Goal: Task Accomplishment & Management: Use online tool/utility

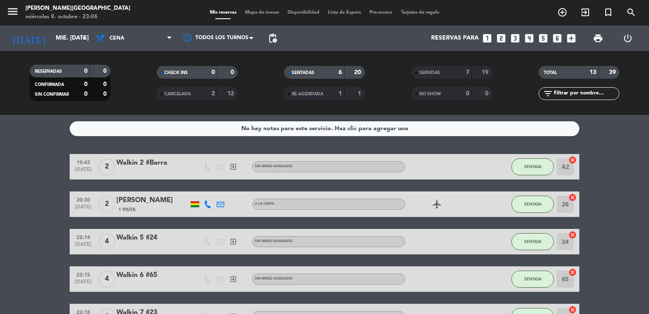
click at [258, 14] on span "Mapa de mesas" at bounding box center [262, 12] width 42 height 5
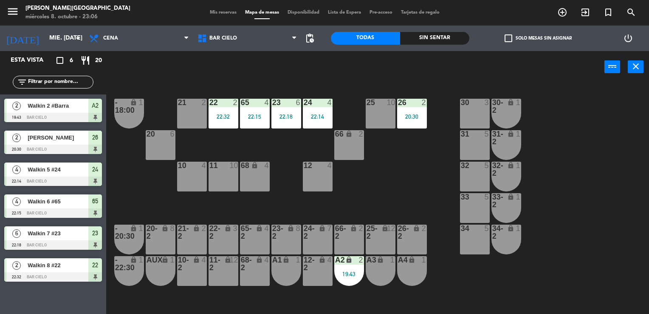
click at [180, 112] on div "21 2" at bounding box center [192, 114] width 30 height 30
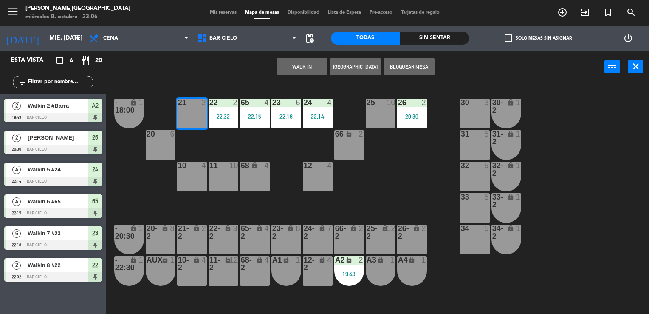
click at [292, 71] on button "WALK IN" at bounding box center [302, 66] width 51 height 17
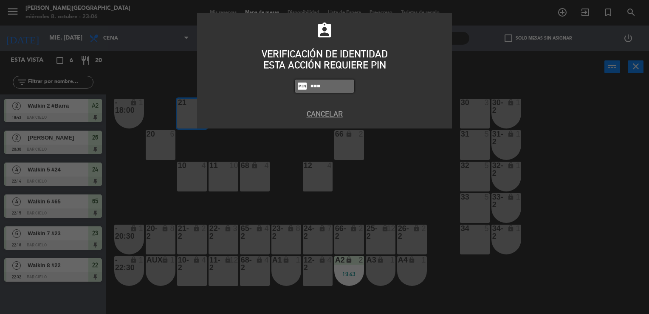
type input "5433"
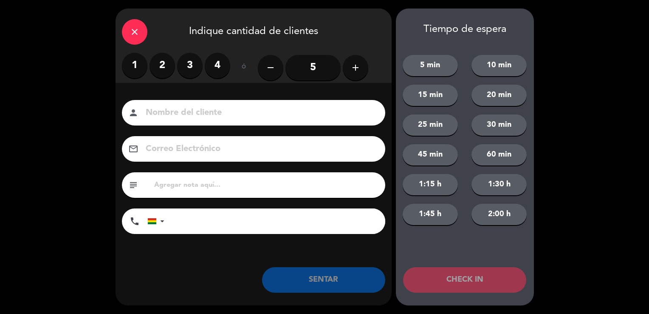
drag, startPoint x: 161, startPoint y: 65, endPoint x: 156, endPoint y: 77, distance: 12.4
click at [156, 77] on label "2" at bounding box center [162, 65] width 25 height 25
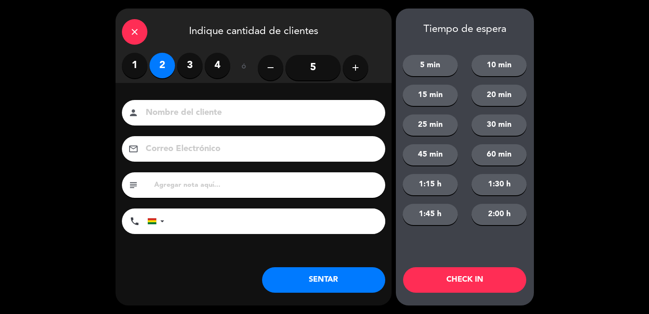
click at [156, 77] on label "2" at bounding box center [162, 65] width 25 height 25
click at [152, 113] on input at bounding box center [259, 112] width 229 height 15
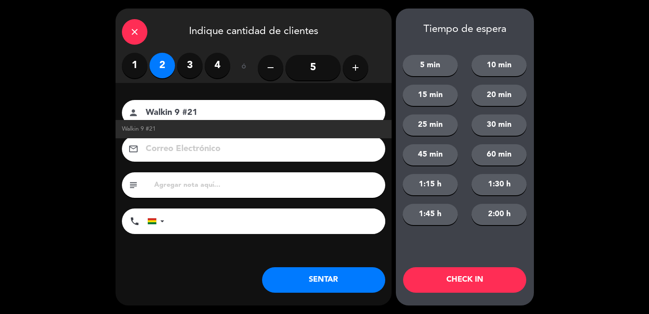
type input "Walkin 9 #21"
click at [325, 287] on button "SENTAR" at bounding box center [323, 279] width 123 height 25
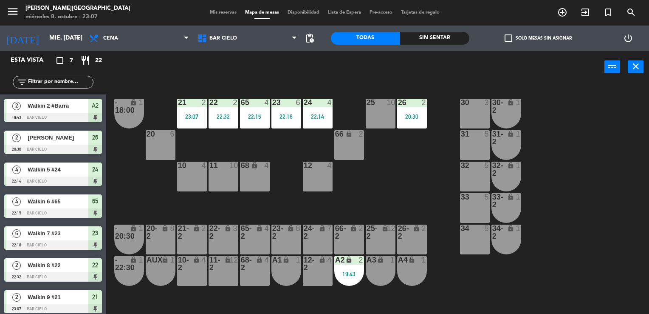
click at [213, 180] on div "11 10" at bounding box center [224, 176] width 30 height 30
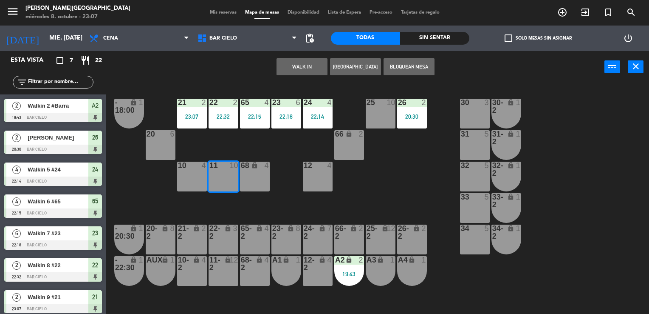
click at [308, 71] on button "WALK IN" at bounding box center [302, 66] width 51 height 17
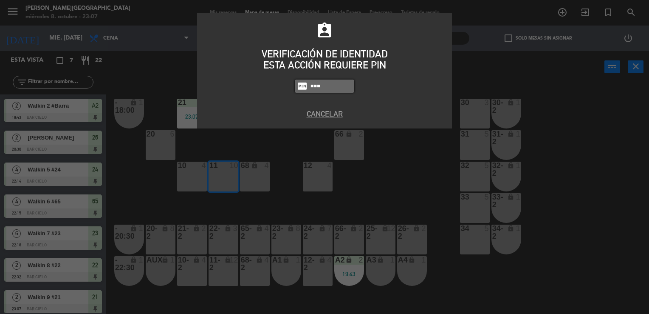
type input "5433"
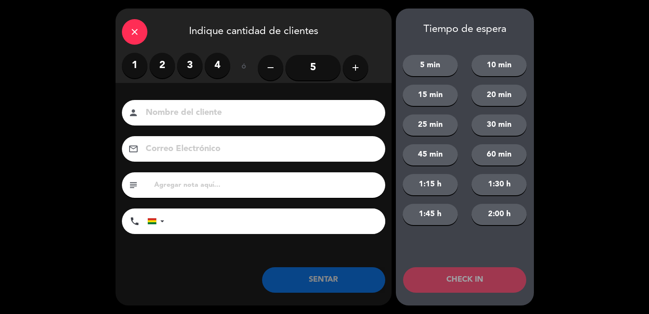
click at [151, 115] on input at bounding box center [259, 112] width 229 height 15
click at [163, 70] on label "2" at bounding box center [162, 65] width 25 height 25
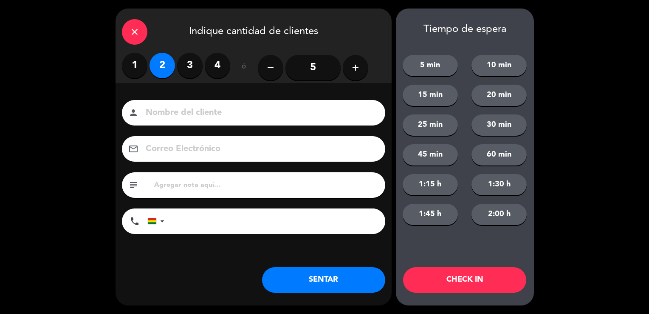
click at [358, 68] on icon "add" at bounding box center [355, 67] width 10 height 10
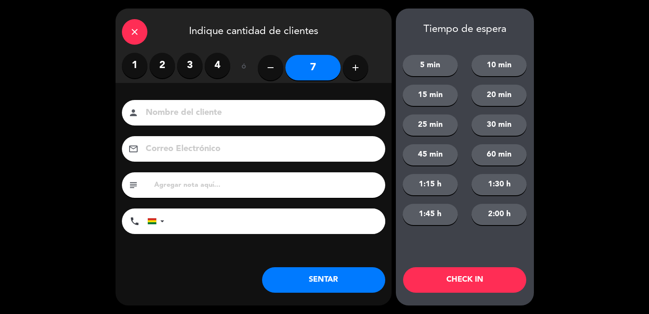
click at [358, 68] on icon "add" at bounding box center [355, 67] width 10 height 10
type input "10"
click at [246, 110] on input at bounding box center [259, 112] width 229 height 15
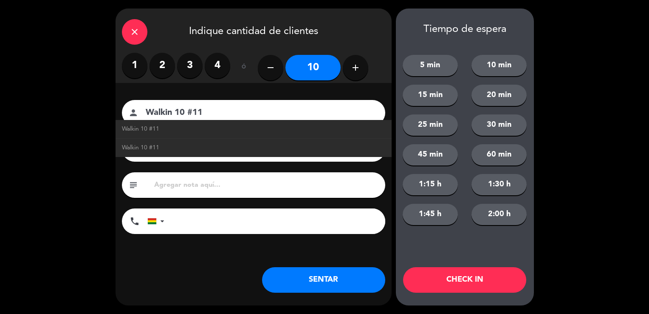
type input "Walkin 10 #11"
click at [326, 286] on button "SENTAR" at bounding box center [323, 279] width 123 height 25
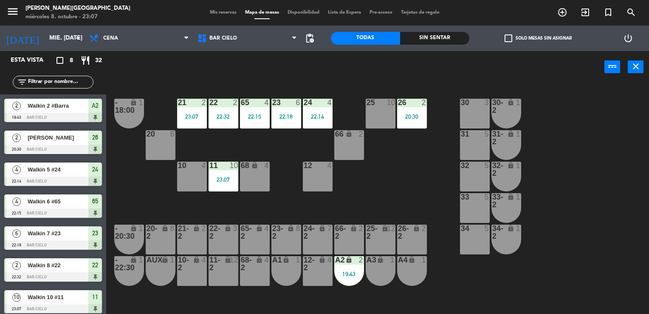
click at [224, 15] on div "Mis reservas Mapa de mesas Disponibilidad Lista de Espera Pre-acceso Tarjetas d…" at bounding box center [325, 13] width 238 height 8
click at [222, 11] on span "Mis reservas" at bounding box center [223, 12] width 35 height 5
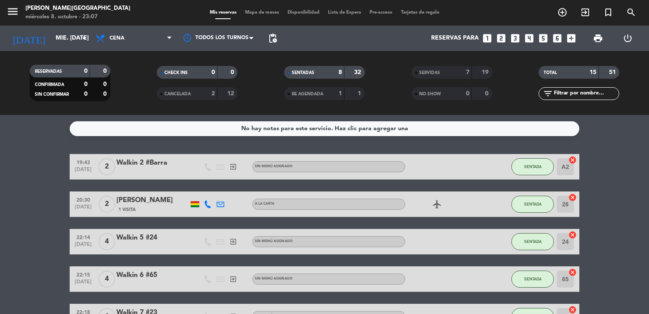
click at [248, 12] on span "Mapa de mesas" at bounding box center [262, 12] width 42 height 5
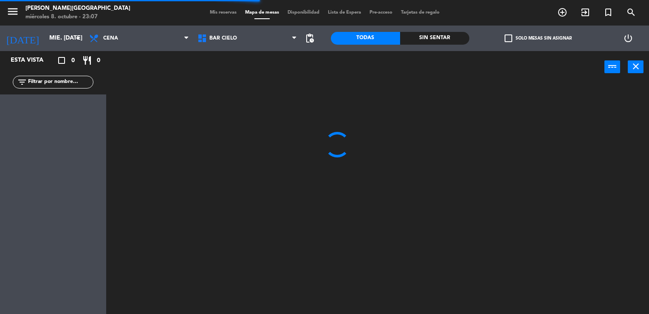
click at [225, 14] on span "Mis reservas" at bounding box center [223, 12] width 35 height 5
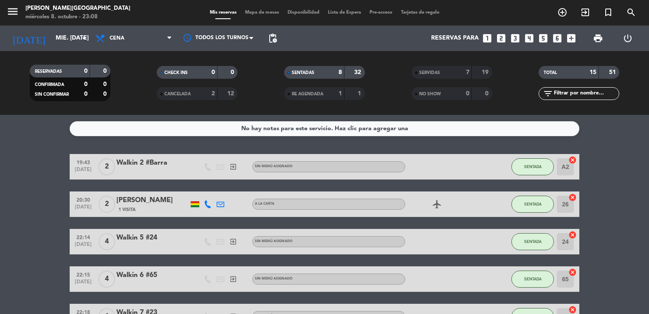
click at [259, 14] on span "Mapa de mesas" at bounding box center [262, 12] width 42 height 5
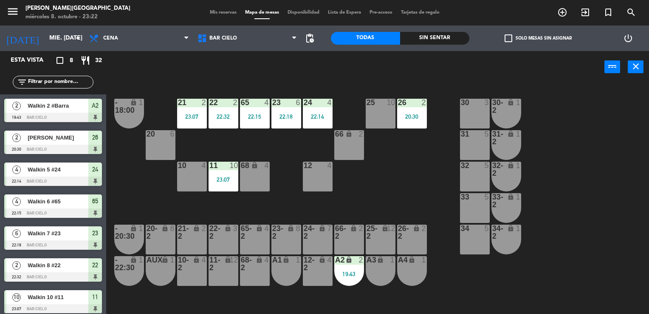
click at [180, 82] on div "power_input close" at bounding box center [355, 67] width 498 height 32
click at [231, 71] on div "power_input close" at bounding box center [355, 67] width 498 height 32
click at [207, 13] on span "Mis reservas" at bounding box center [223, 12] width 35 height 5
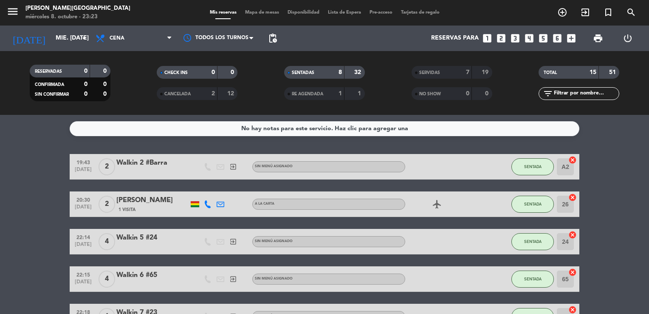
click at [252, 15] on span "Mapa de mesas" at bounding box center [262, 12] width 42 height 5
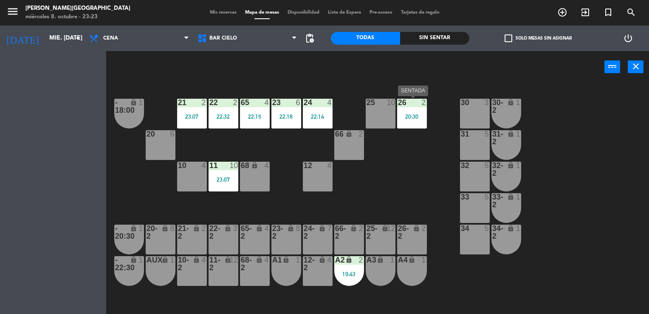
drag, startPoint x: 402, startPoint y: 116, endPoint x: 474, endPoint y: 116, distance: 71.8
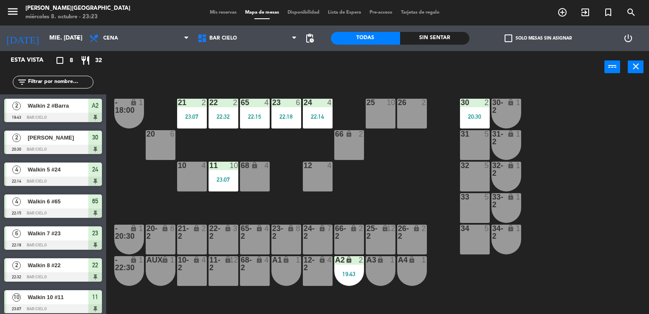
click at [474, 116] on div "20:30" at bounding box center [475, 116] width 30 height 6
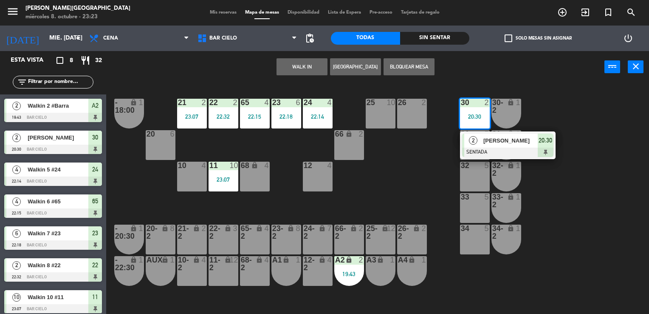
click at [424, 148] on div "21 2 23:07 22 2 22:32 23 6 22:18 24 4 22:14 25 10 26 2 30 2 20:30 2 [PERSON_NAM…" at bounding box center [381, 198] width 537 height 231
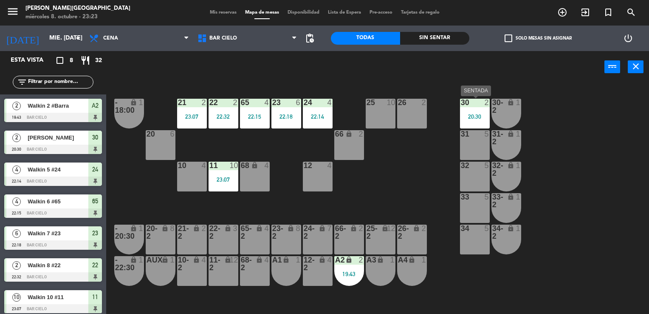
click at [462, 117] on div "20:30" at bounding box center [475, 116] width 30 height 6
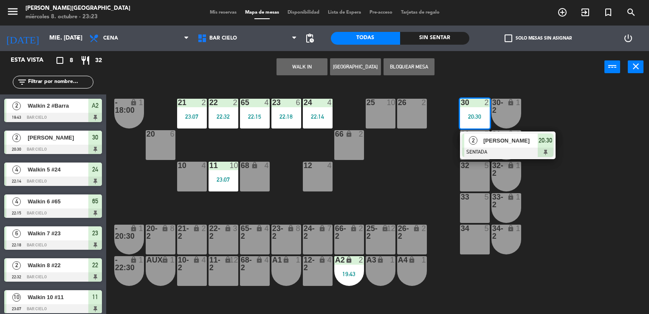
click at [399, 122] on div "26 2" at bounding box center [412, 114] width 30 height 30
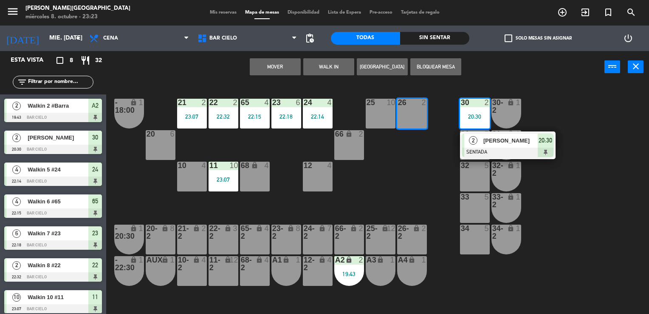
click at [294, 69] on button "Mover" at bounding box center [275, 66] width 51 height 17
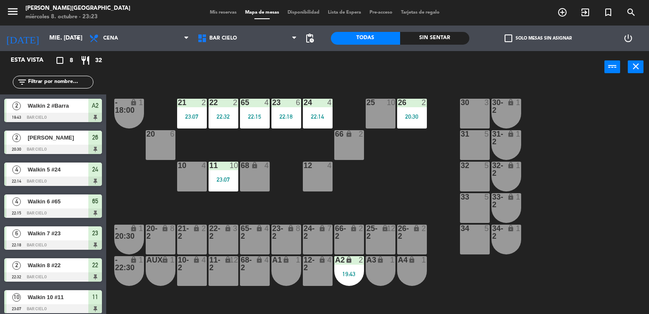
click at [223, 14] on span "Mis reservas" at bounding box center [223, 12] width 35 height 5
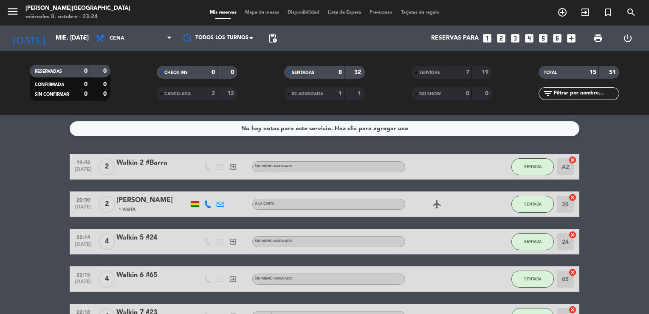
click at [76, 201] on span "20:30" at bounding box center [83, 199] width 21 height 10
click at [253, 17] on div "menu [PERSON_NAME][GEOGRAPHIC_DATA] miércoles 8. octubre - 23:24 Mis reservas M…" at bounding box center [324, 12] width 649 height 25
click at [248, 10] on span "Mapa de mesas" at bounding box center [262, 12] width 42 height 5
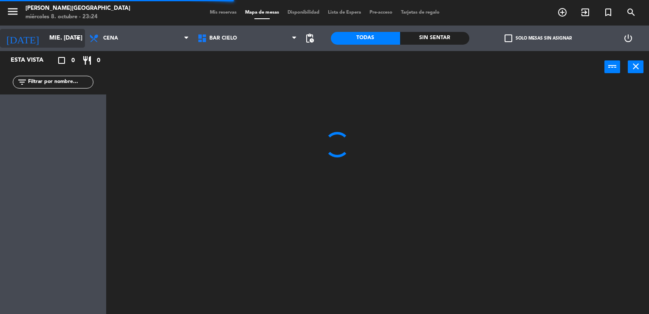
click at [59, 47] on div "[DATE] mié. [DATE] arrow_drop_down" at bounding box center [42, 38] width 85 height 19
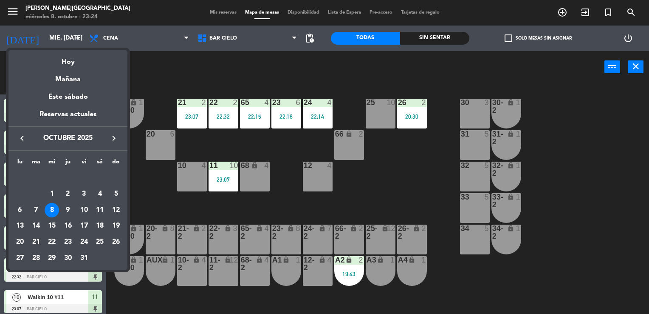
click at [150, 197] on div at bounding box center [324, 157] width 649 height 314
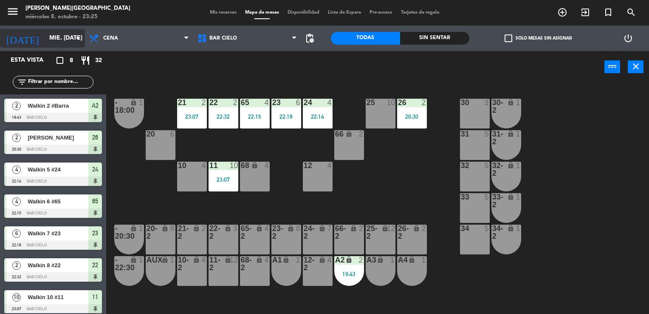
click at [45, 45] on input "mié. [DATE]" at bounding box center [85, 38] width 81 height 15
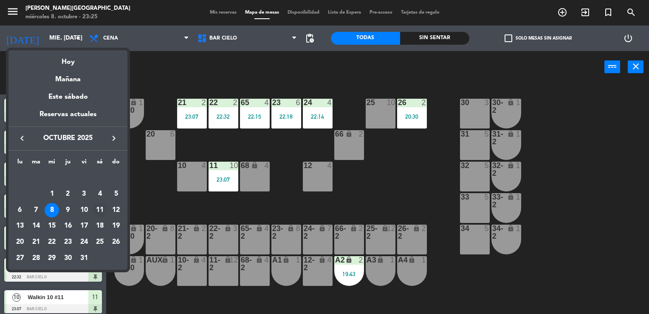
click at [99, 209] on div "11" at bounding box center [100, 210] width 14 height 14
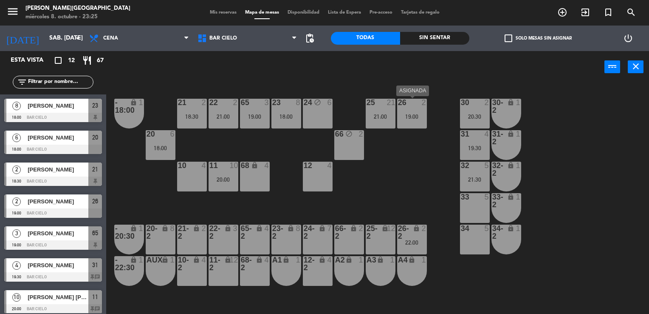
click at [420, 122] on div "26 2 19:00" at bounding box center [412, 114] width 30 height 30
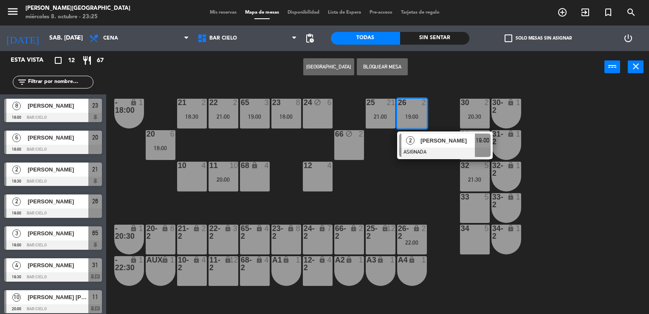
click at [418, 191] on div "21 2 18:30 22 2 21:00 23 8 18:00 24 block 6 25 21 21:00 26 2 19:00 2 [PERSON_NA…" at bounding box center [381, 198] width 537 height 231
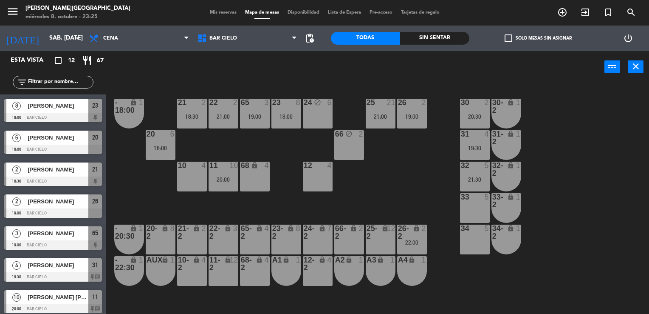
click at [419, 226] on div "2" at bounding box center [426, 231] width 14 height 15
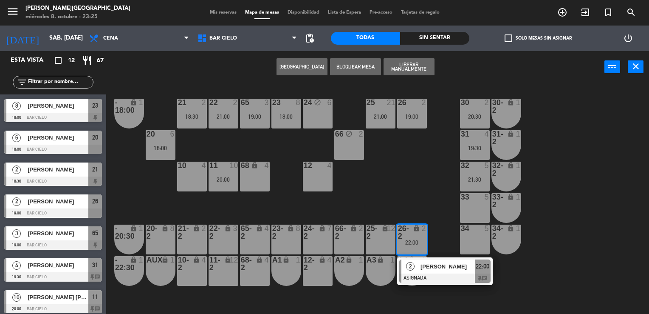
click at [401, 127] on div "26 2 19:00" at bounding box center [412, 114] width 30 height 30
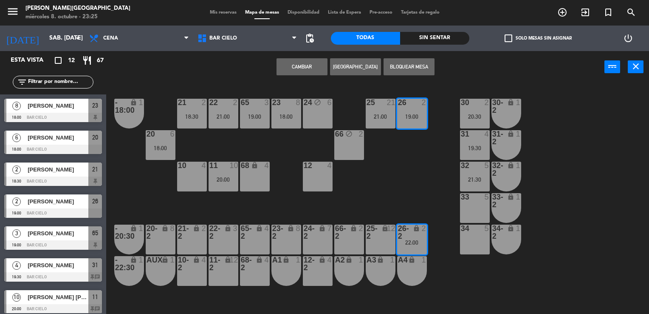
click at [368, 191] on div "21 2 18:30 22 2 21:00 23 8 18:00 24 block 6 25 21 21:00 26 2 19:00 30 2 20:30 6…" at bounding box center [381, 198] width 537 height 231
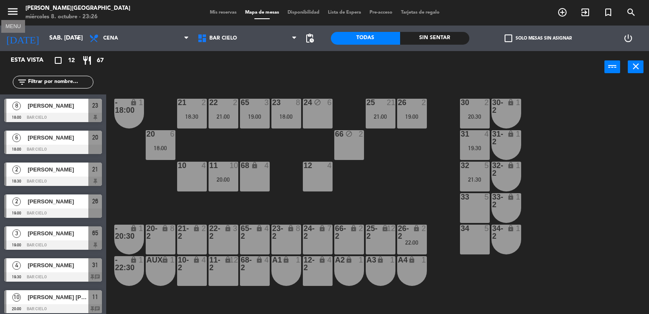
click at [11, 13] on icon "menu" at bounding box center [12, 11] width 13 height 13
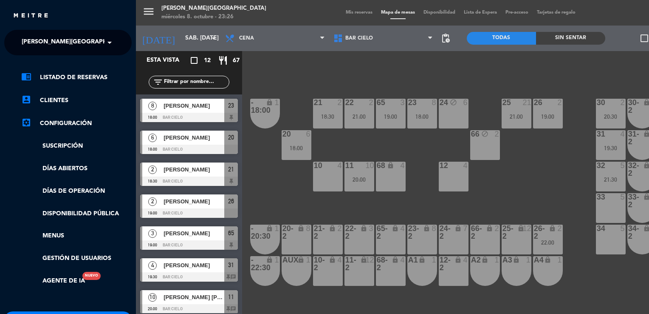
click at [270, 132] on div "menu [PERSON_NAME][GEOGRAPHIC_DATA] miércoles 8. octubre - 23:26 Mis reservas M…" at bounding box center [460, 157] width 649 height 314
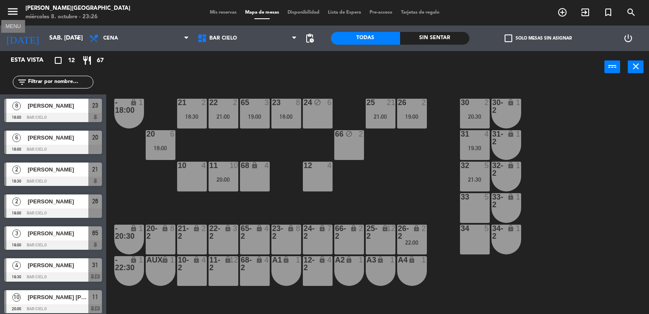
click at [10, 11] on icon "menu" at bounding box center [12, 11] width 13 height 13
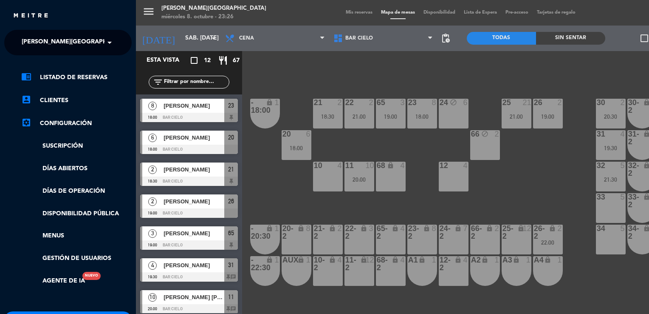
scroll to position [54, 0]
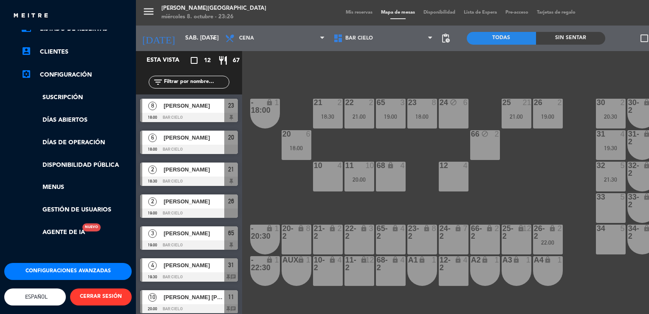
click at [44, 271] on button "Configuraciones avanzadas" at bounding box center [67, 271] width 127 height 17
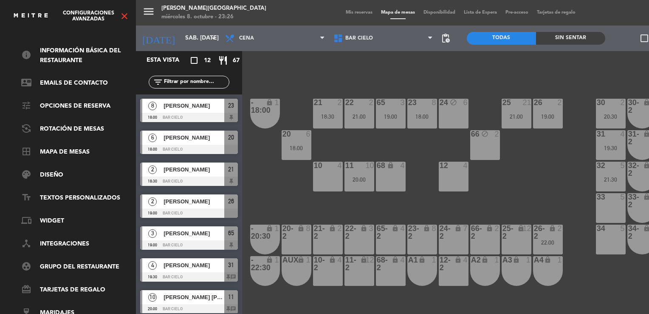
scroll to position [0, 0]
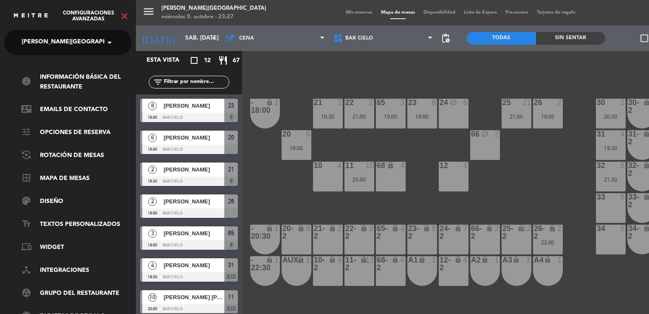
click at [127, 17] on icon "close" at bounding box center [124, 16] width 10 height 10
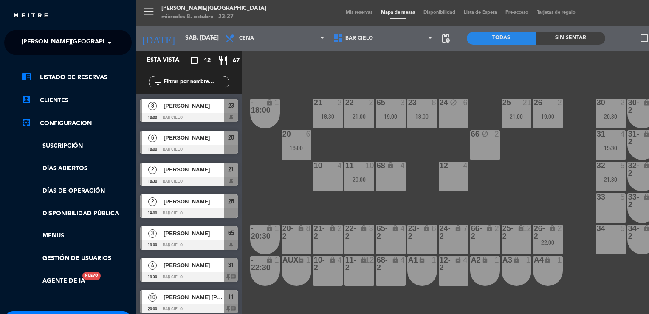
click at [315, 84] on div "menu [PERSON_NAME][GEOGRAPHIC_DATA] miércoles 8. octubre - 23:27 Mis reservas M…" at bounding box center [460, 157] width 649 height 314
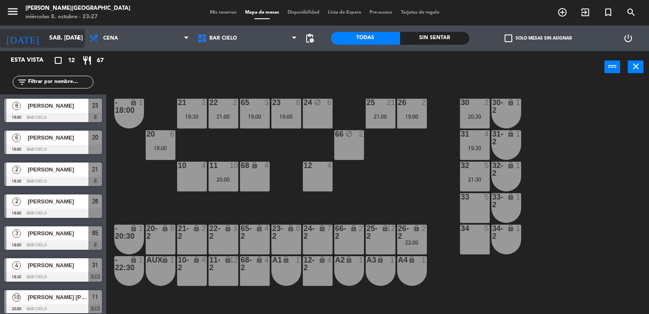
click at [45, 35] on input "sáb. [DATE]" at bounding box center [85, 38] width 81 height 15
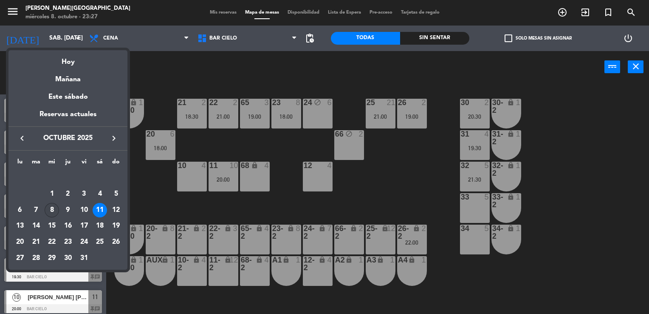
click at [53, 211] on div "8" at bounding box center [52, 210] width 14 height 14
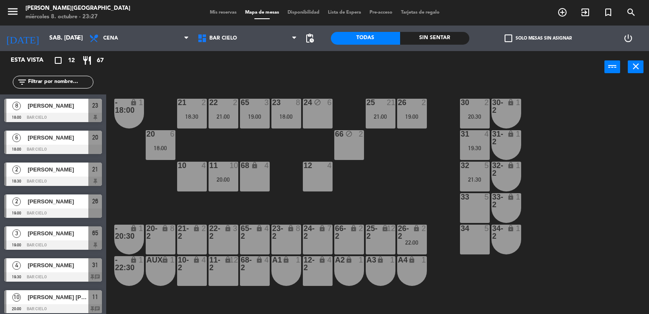
type input "mié. [DATE]"
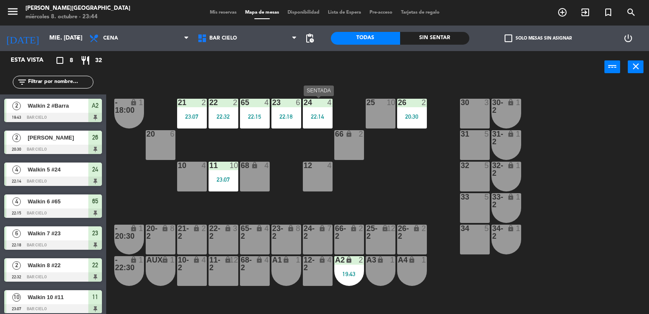
click at [329, 112] on div "24 4 22:14" at bounding box center [318, 114] width 30 height 30
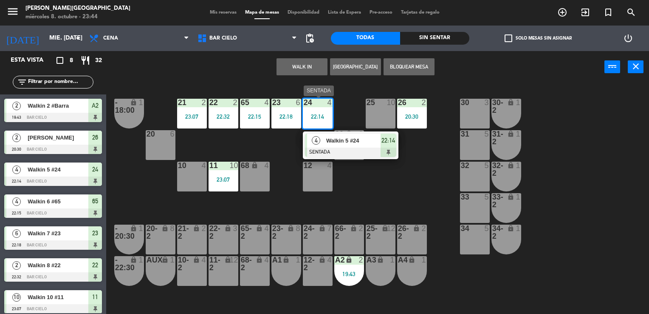
click at [339, 142] on span "Walkin 5 #24" at bounding box center [353, 140] width 54 height 9
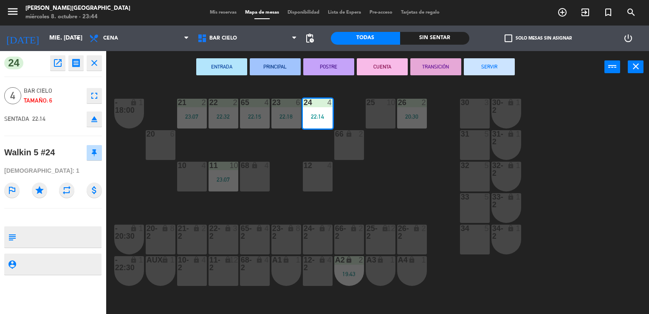
click at [484, 65] on button "SERVIR" at bounding box center [489, 66] width 51 height 17
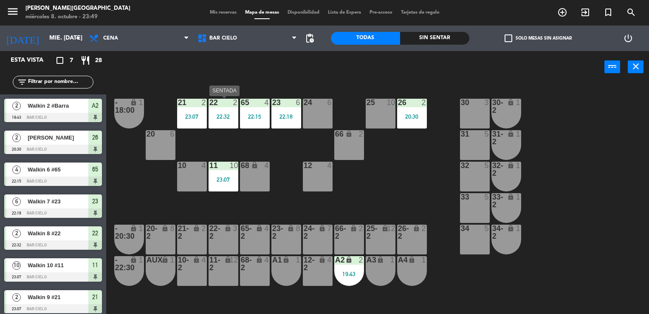
click at [209, 112] on div "22 2 22:32" at bounding box center [224, 114] width 30 height 30
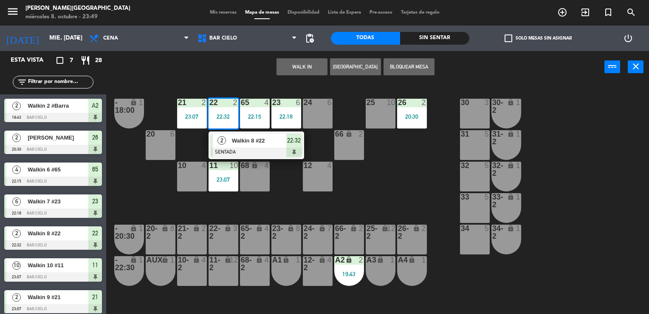
click at [233, 139] on span "Walkin 8 #22" at bounding box center [259, 140] width 54 height 9
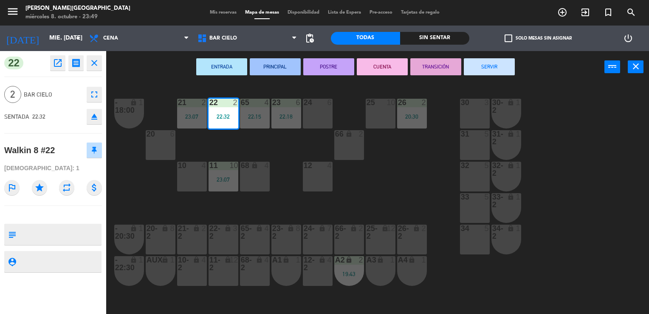
click at [484, 65] on button "SERVIR" at bounding box center [489, 66] width 51 height 17
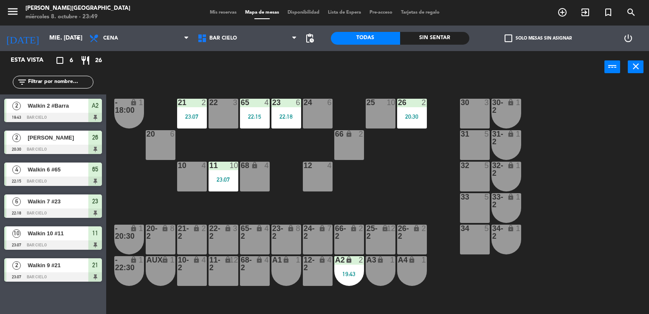
click at [207, 11] on span "Mis reservas" at bounding box center [223, 12] width 35 height 5
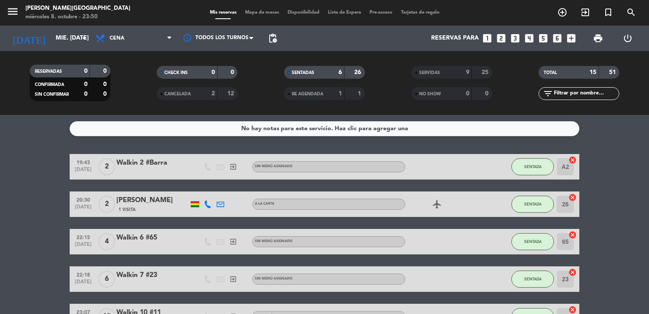
click at [246, 12] on span "Mapa de mesas" at bounding box center [262, 12] width 42 height 5
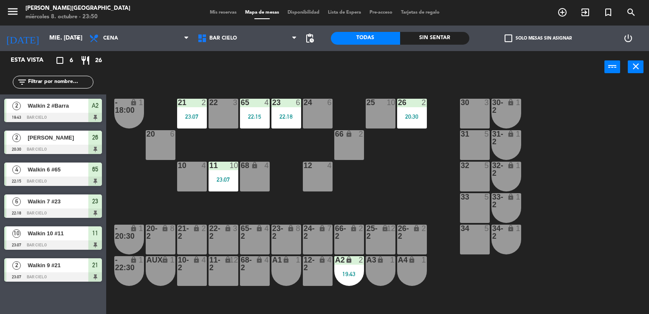
click at [283, 78] on div "power_input close" at bounding box center [355, 67] width 498 height 32
click at [200, 104] on div "2" at bounding box center [206, 103] width 14 height 8
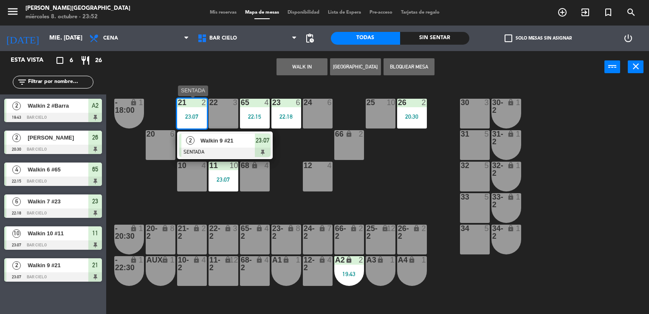
click at [218, 147] on div at bounding box center [224, 151] width 91 height 9
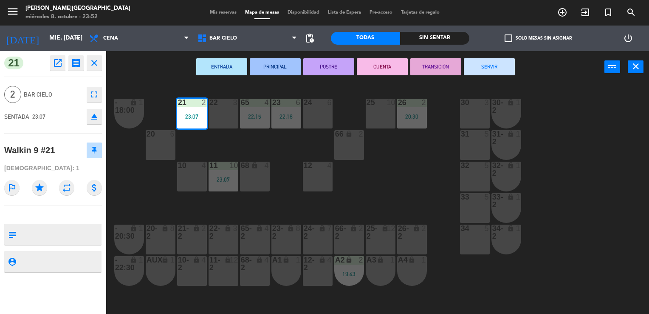
click at [488, 63] on button "SERVIR" at bounding box center [489, 66] width 51 height 17
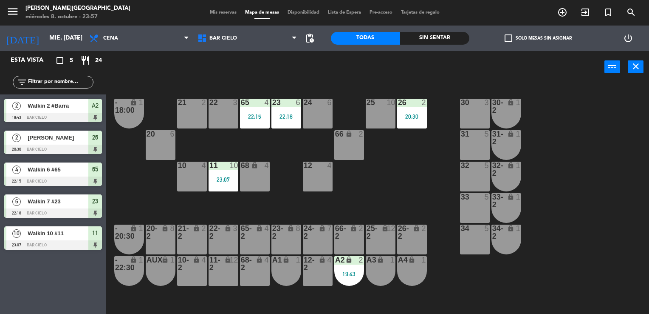
click at [266, 67] on div "power_input close" at bounding box center [355, 67] width 498 height 32
click at [252, 113] on div "22:15" at bounding box center [255, 116] width 30 height 6
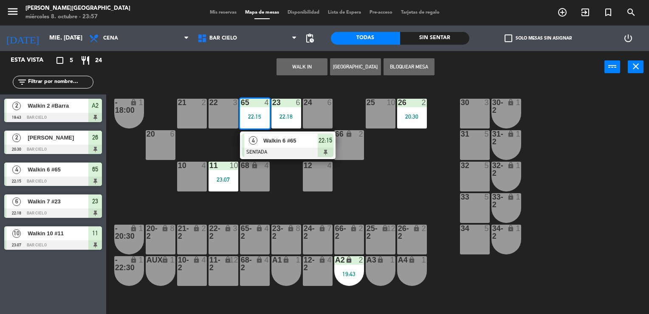
click at [271, 145] on div "Walkin 6 #65" at bounding box center [290, 140] width 55 height 14
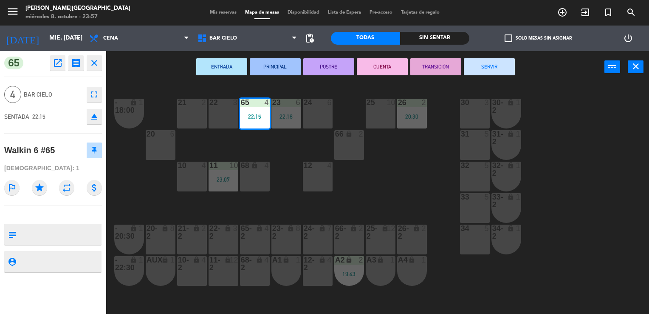
click at [498, 65] on button "SERVIR" at bounding box center [489, 66] width 51 height 17
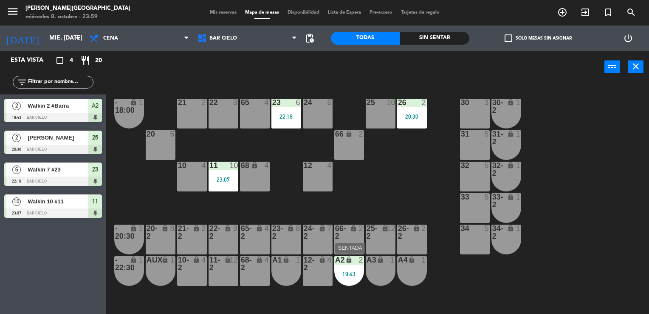
click at [350, 276] on div "19:43" at bounding box center [349, 274] width 30 height 6
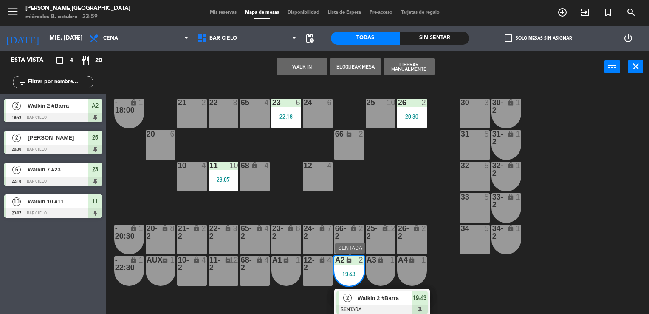
click at [385, 295] on span "Walkin 2 #Barra" at bounding box center [385, 297] width 54 height 9
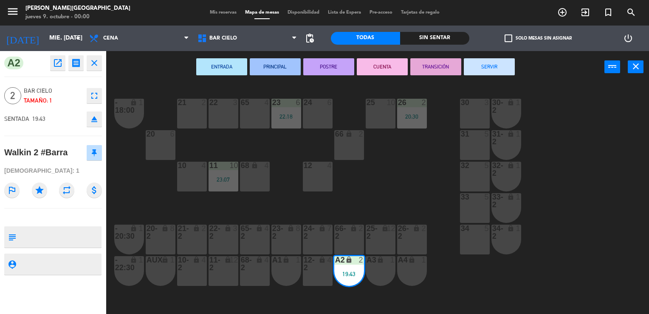
click at [488, 72] on button "SERVIR" at bounding box center [489, 66] width 51 height 17
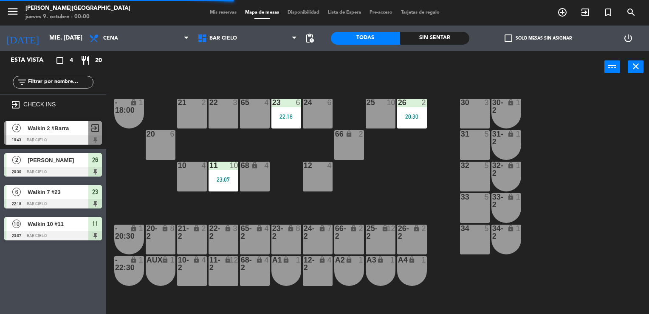
click at [325, 70] on div "power_input close" at bounding box center [355, 67] width 498 height 32
